Goal: Task Accomplishment & Management: Use online tool/utility

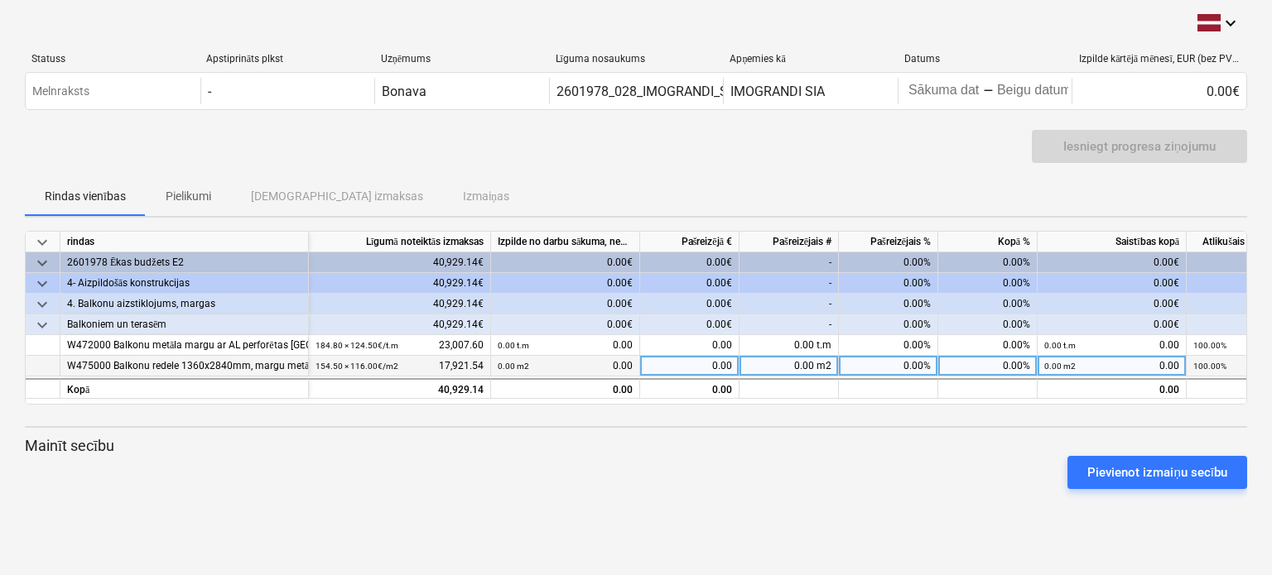
click at [690, 363] on div "0.00" at bounding box center [689, 366] width 99 height 21
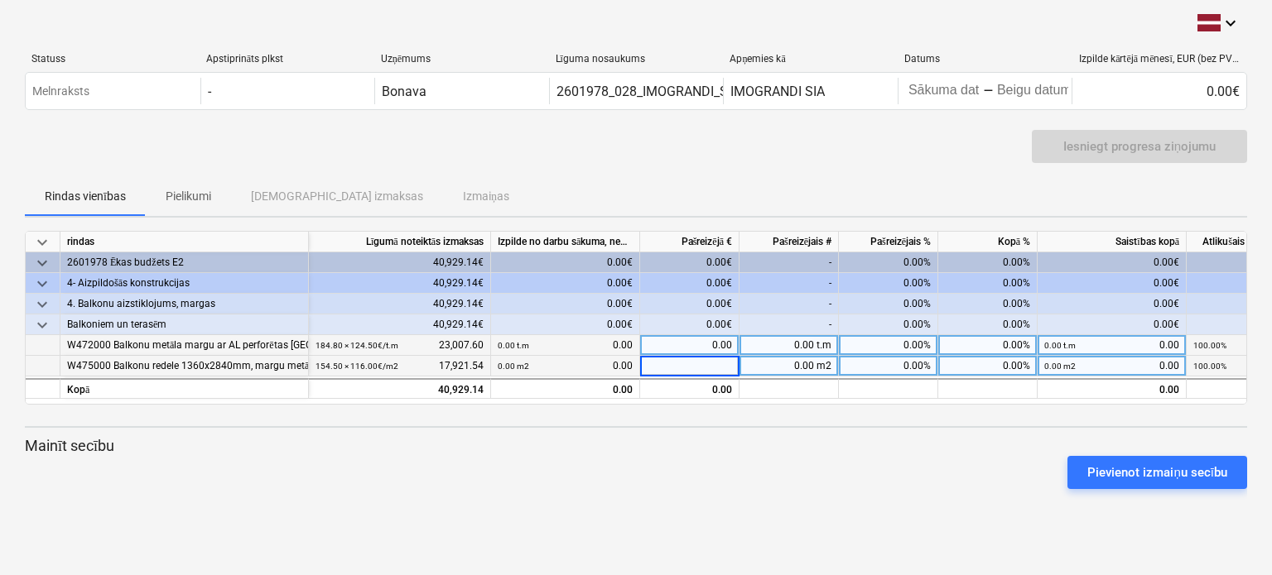
click at [690, 344] on div "0.00" at bounding box center [689, 345] width 99 height 21
click at [682, 365] on div "0.00" at bounding box center [689, 366] width 99 height 21
type input "11546.80"
click at [677, 344] on div "0.00" at bounding box center [689, 345] width 99 height 21
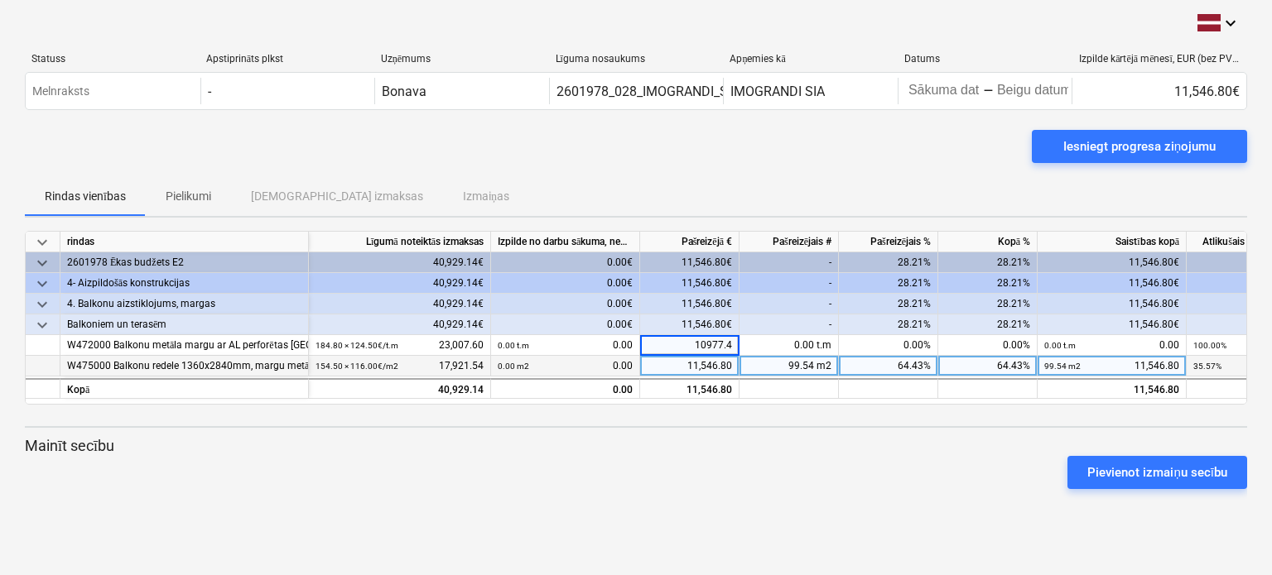
type input "10977.42"
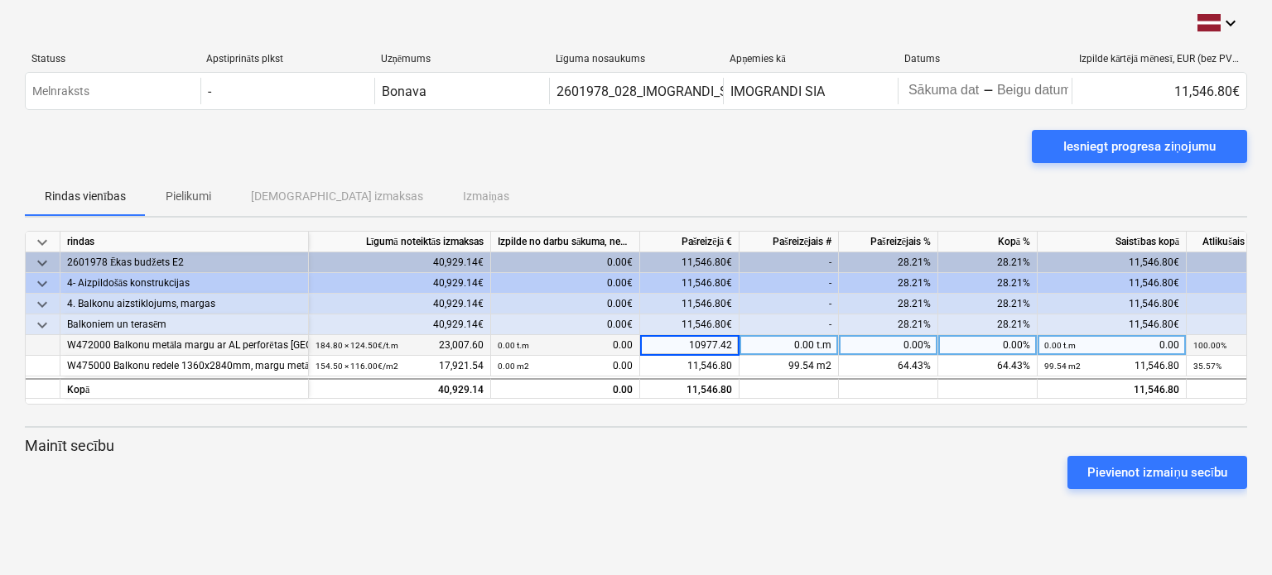
click at [770, 344] on div "0.00 t.m" at bounding box center [788, 345] width 99 height 21
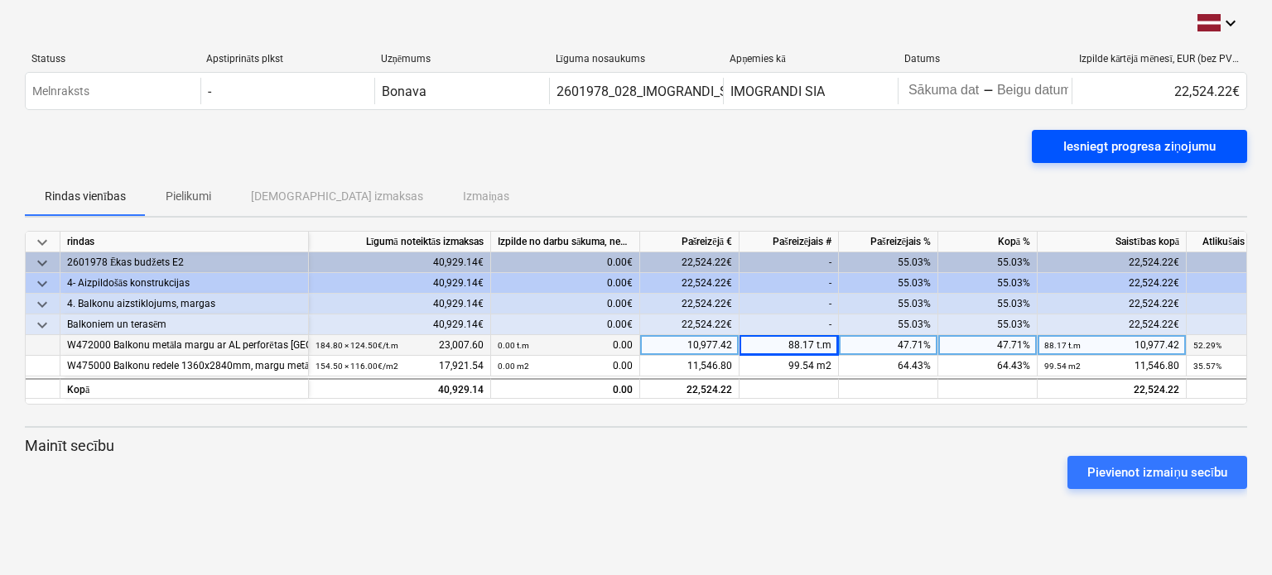
click at [1152, 137] on div "Iesniegt progresa ziņojumu" at bounding box center [1139, 147] width 152 height 22
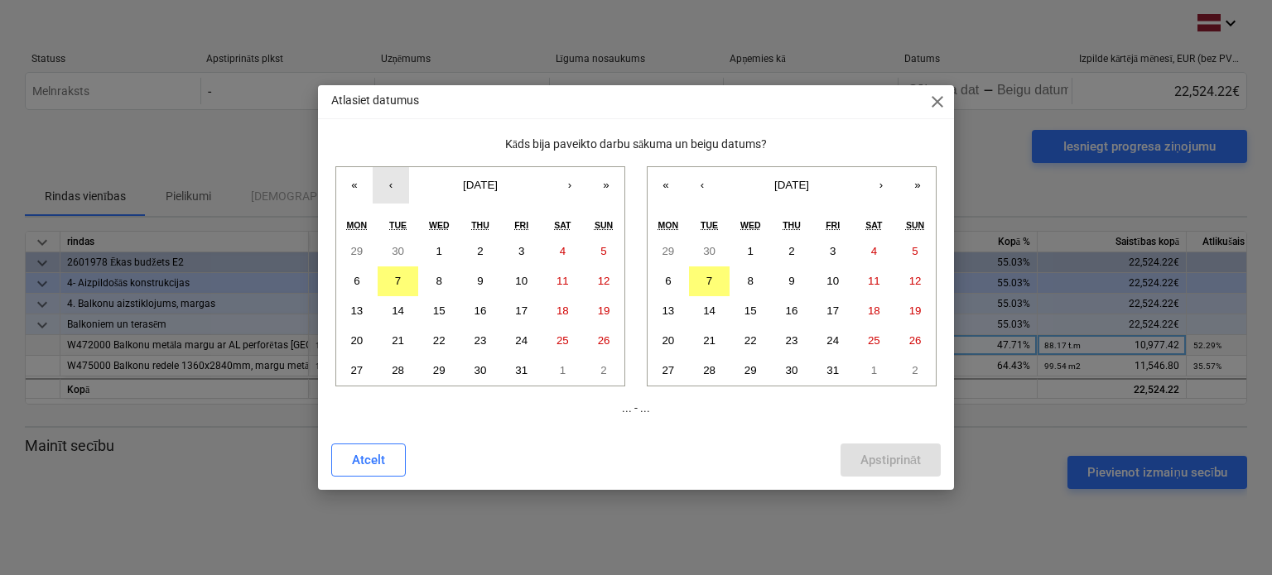
click at [394, 186] on button "‹" at bounding box center [391, 185] width 36 height 36
click at [349, 365] on button "25" at bounding box center [356, 371] width 41 height 30
click at [660, 281] on button "6" at bounding box center [667, 282] width 41 height 30
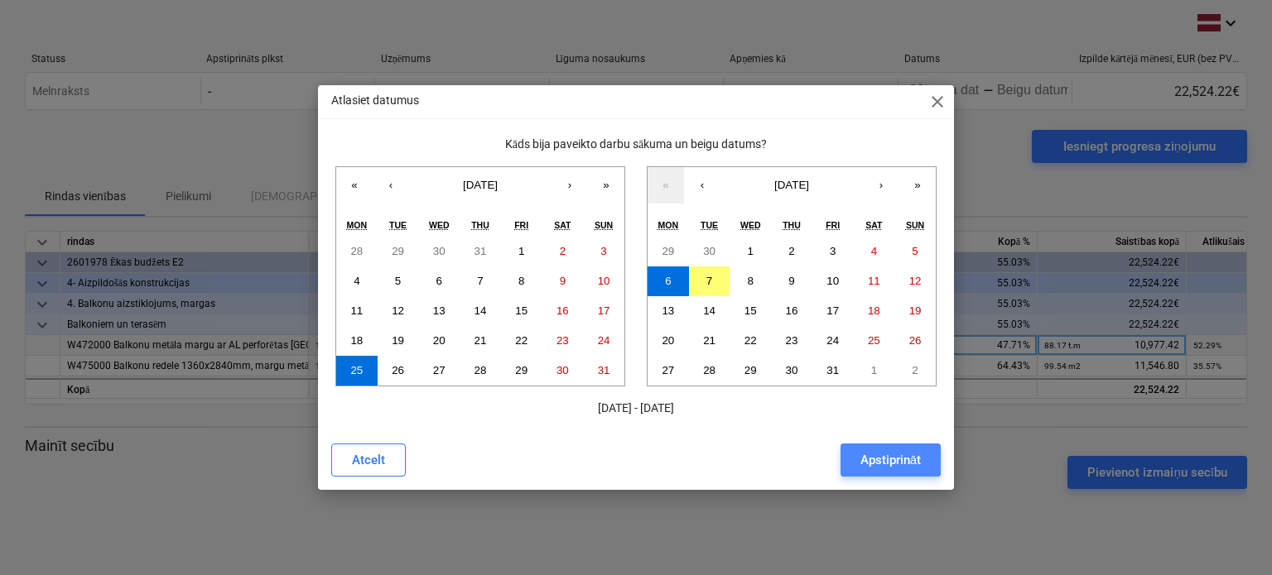
click at [878, 461] on div "Apstiprināt" at bounding box center [890, 461] width 60 height 22
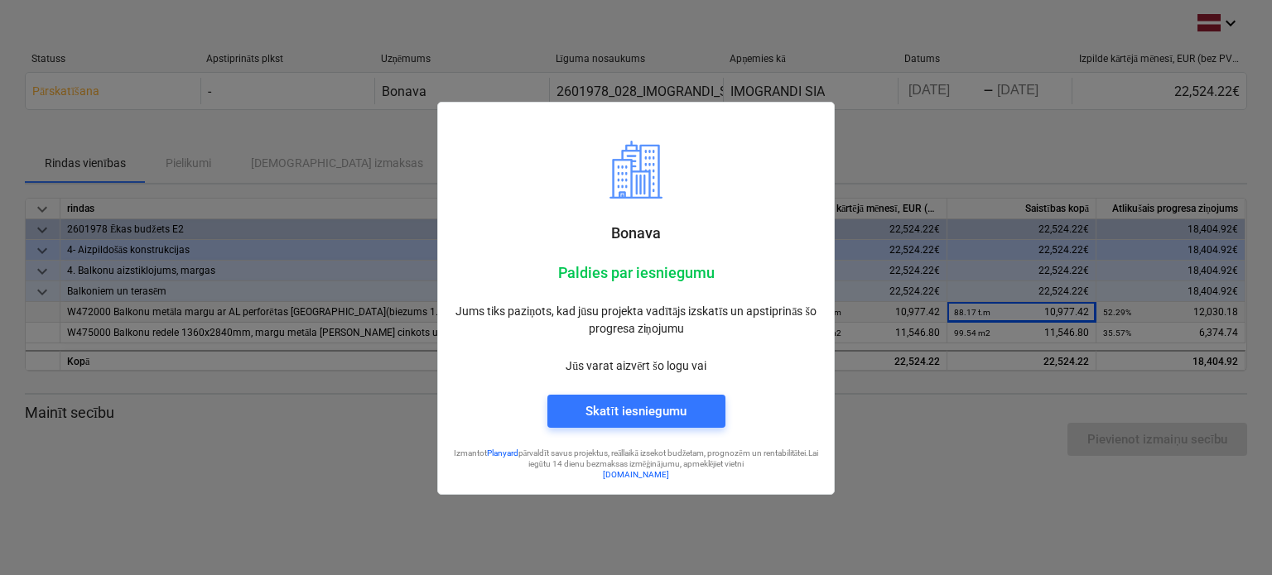
click at [666, 368] on p "Jūs varat aizvērt šo logu vai" at bounding box center [635, 366] width 369 height 17
